Goal: Use online tool/utility: Utilize a website feature to perform a specific function

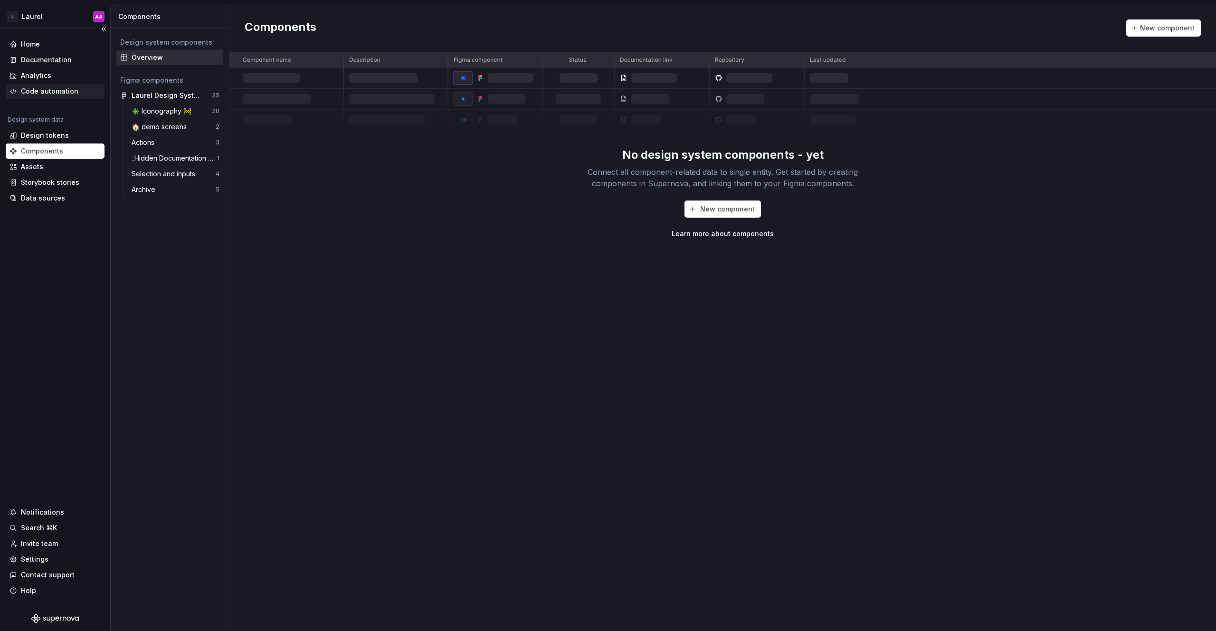
click at [56, 92] on div "Code automation" at bounding box center [49, 91] width 57 height 10
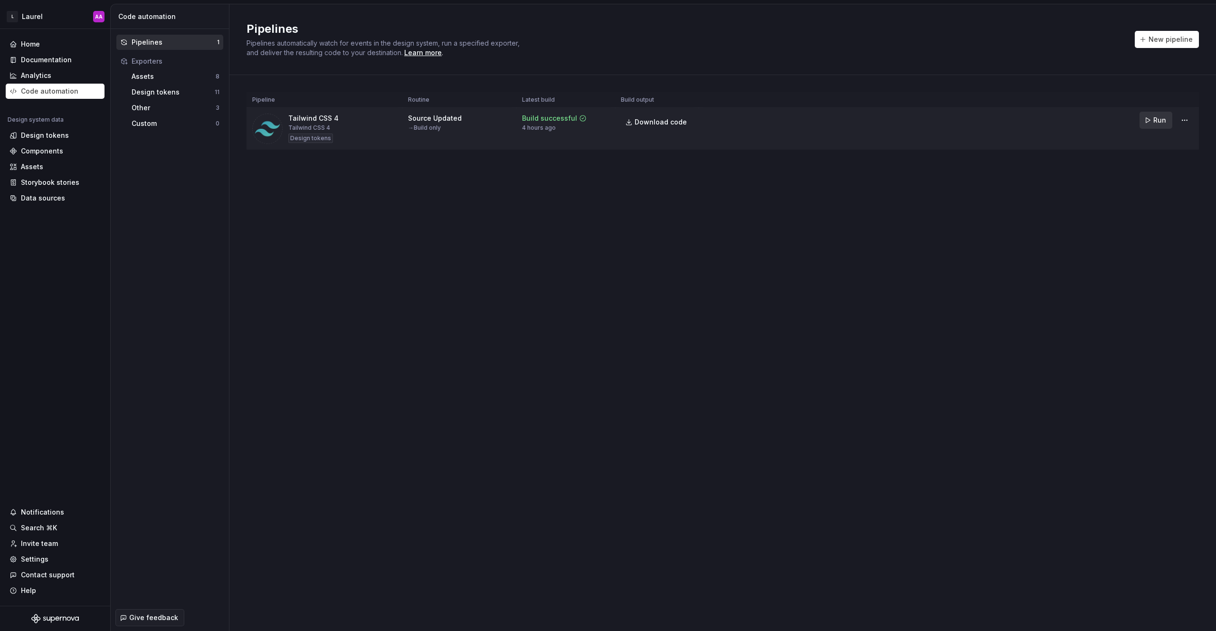
click at [1155, 124] on span "Run" at bounding box center [1160, 120] width 13 height 10
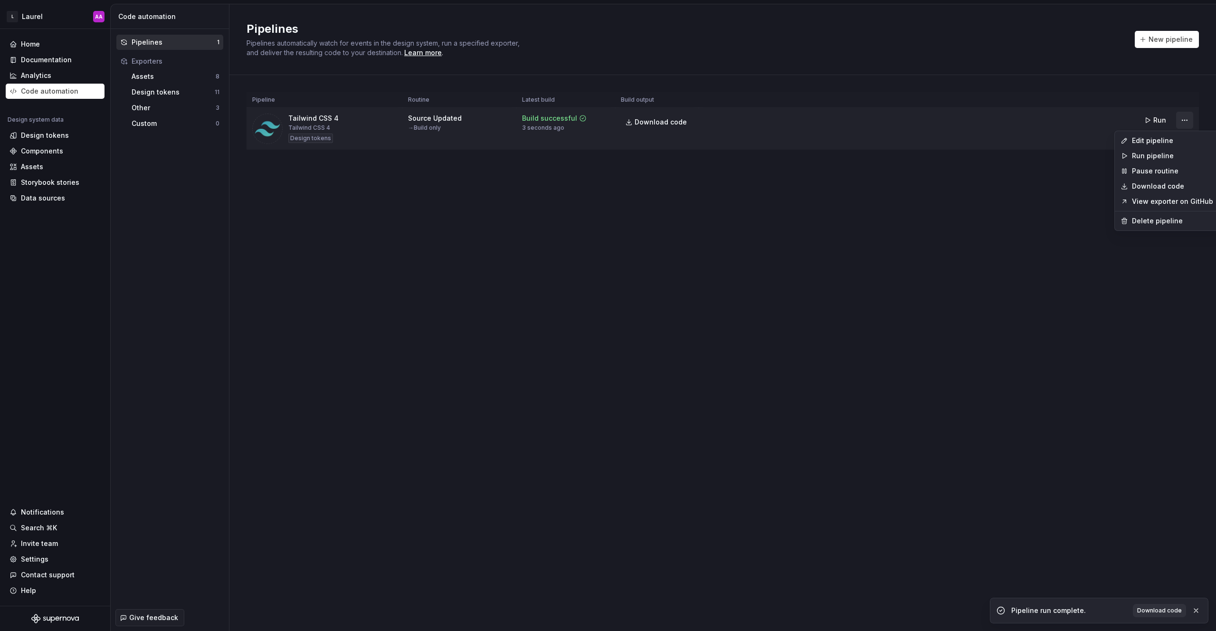
click at [1183, 118] on html "L Laurel AA Home Documentation Analytics Code automation Design system data Des…" at bounding box center [608, 315] width 1216 height 631
click at [1163, 142] on div "Edit pipeline" at bounding box center [1172, 141] width 81 height 10
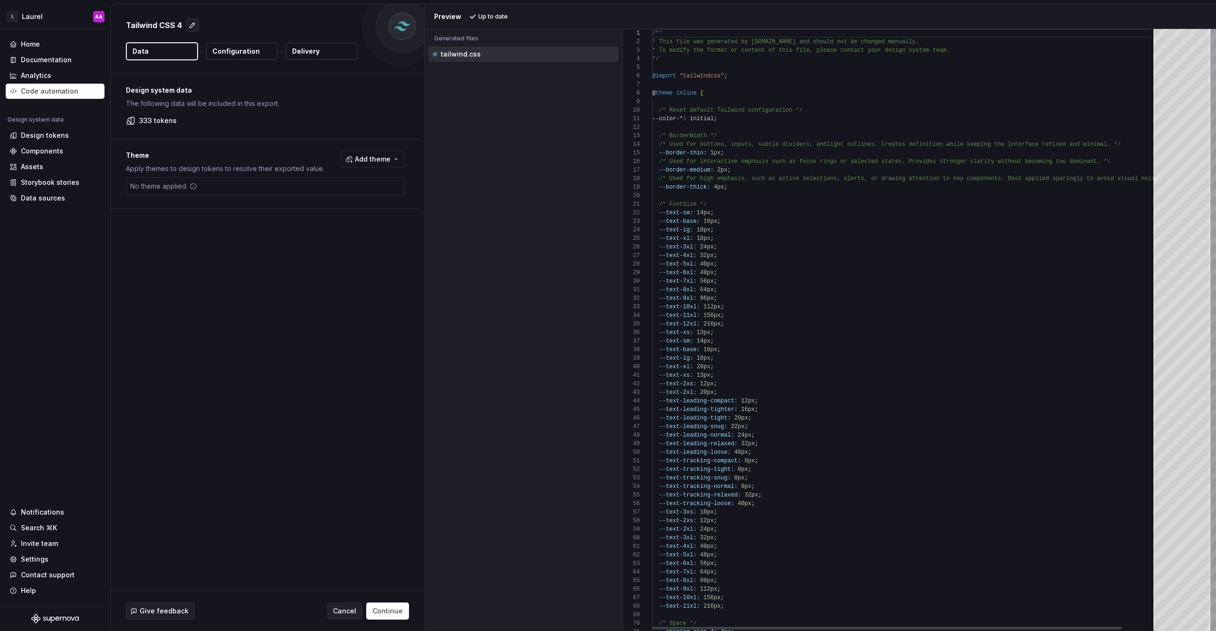
scroll to position [51, 76]
type textarea "**********"
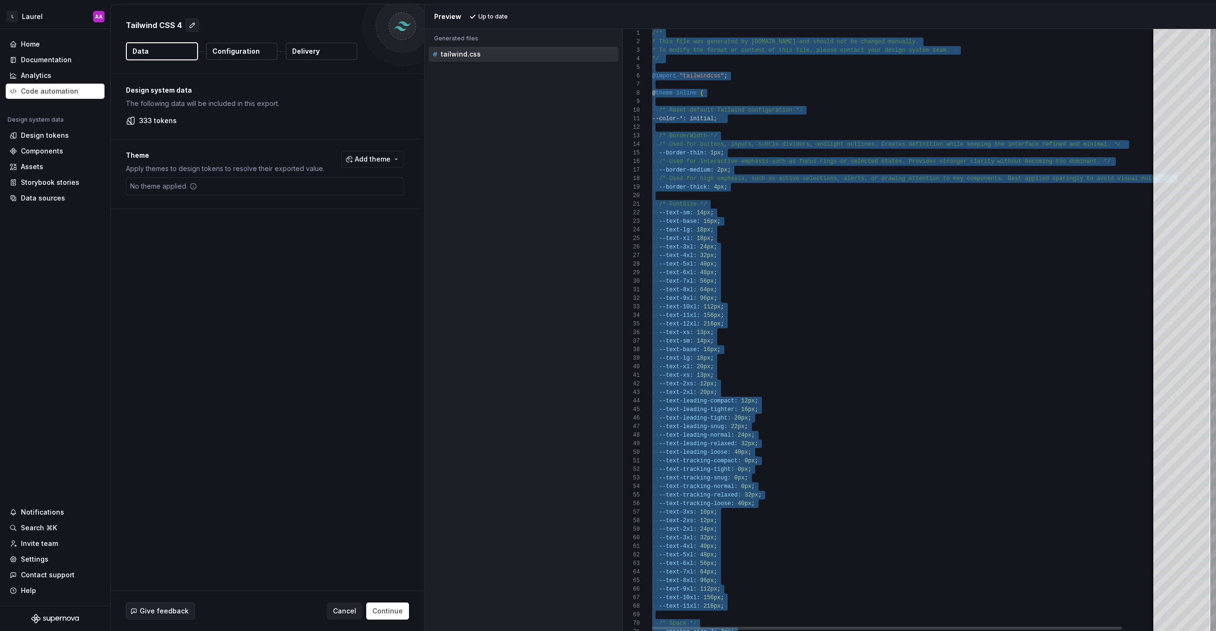
scroll to position [0, 0]
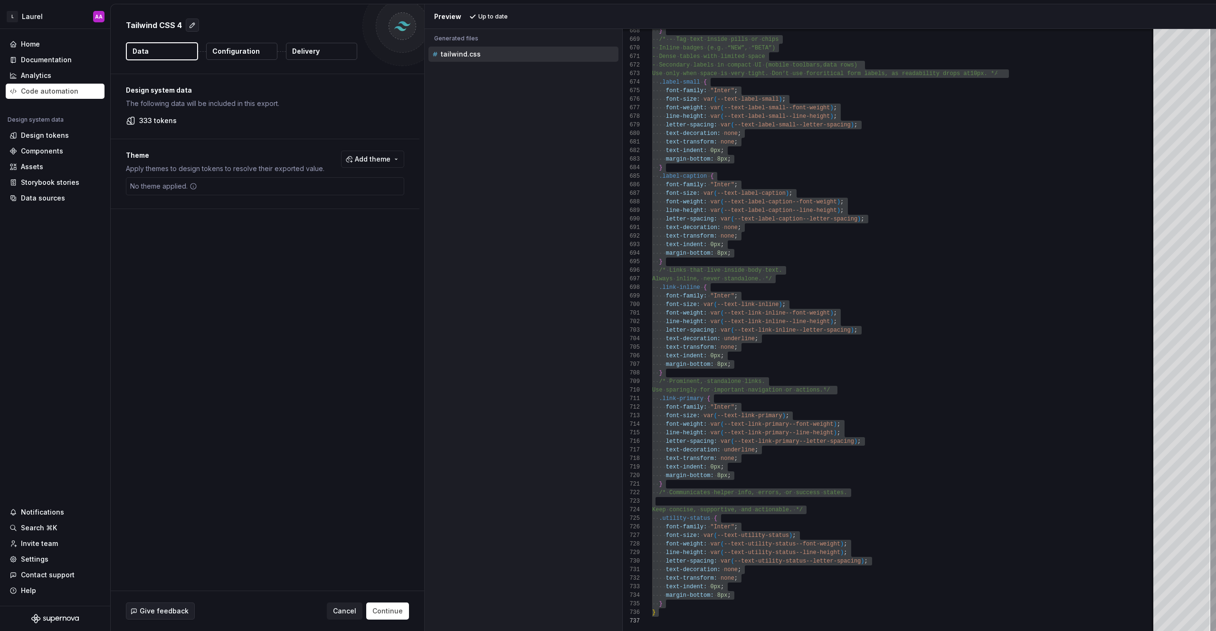
click at [518, 101] on div "Accessibility guide for tree . Navigate the tree with the arrow keys. Common tr…" at bounding box center [524, 337] width 198 height 587
click at [472, 131] on div "Accessibility guide for tree . Navigate the tree with the arrow keys. Common tr…" at bounding box center [524, 337] width 198 height 587
